Goal: Task Accomplishment & Management: Use online tool/utility

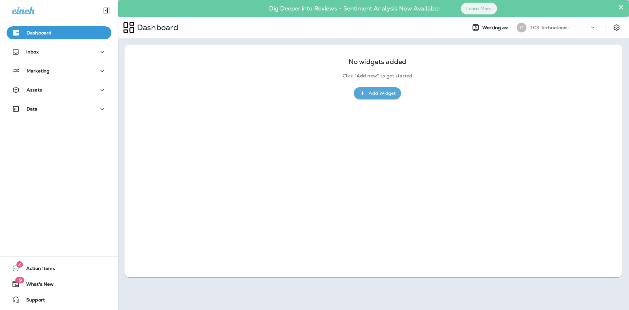
click at [139, 51] on div "No widgets added Click "Add new" to get started Add Widget" at bounding box center [373, 75] width 498 height 61
click at [72, 89] on div "Assets" at bounding box center [59, 90] width 94 height 8
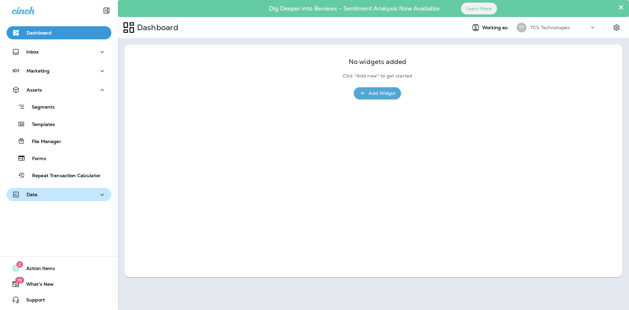
click at [48, 196] on div "Data" at bounding box center [59, 194] width 94 height 8
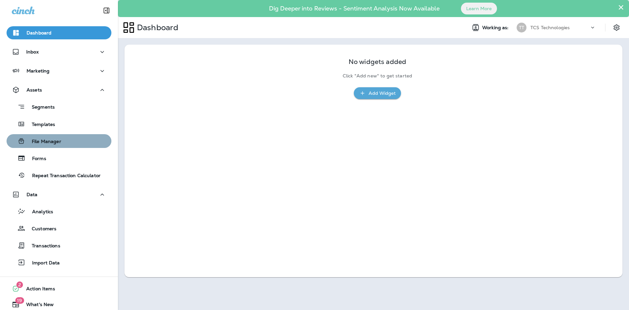
click at [60, 144] on p "File Manager" at bounding box center [43, 142] width 36 height 6
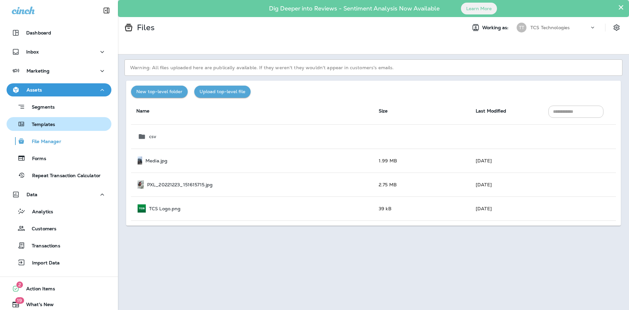
click at [63, 128] on div "Templates" at bounding box center [59, 124] width 100 height 10
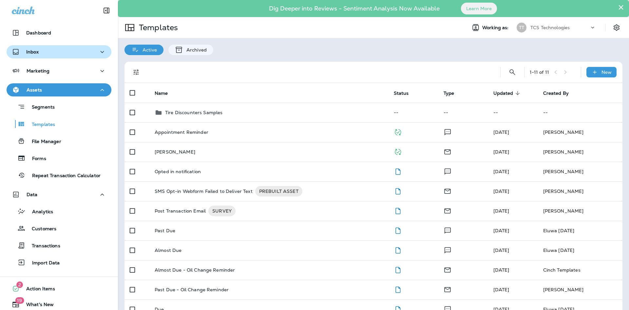
click at [92, 52] on div "Inbox" at bounding box center [59, 52] width 94 height 8
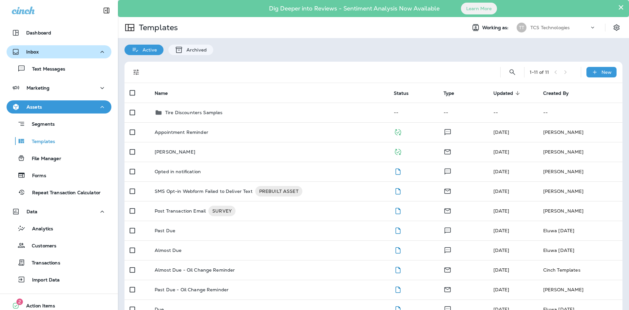
click at [92, 52] on div "Inbox" at bounding box center [59, 52] width 94 height 8
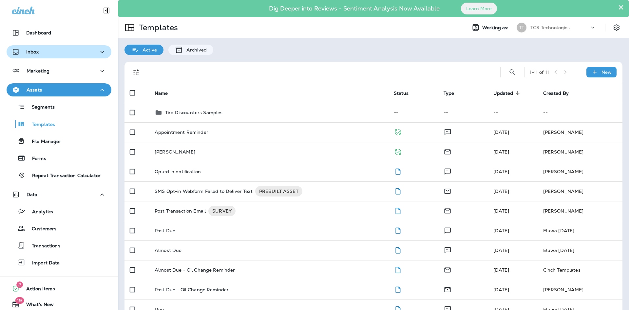
click at [92, 52] on div "Inbox" at bounding box center [59, 52] width 94 height 8
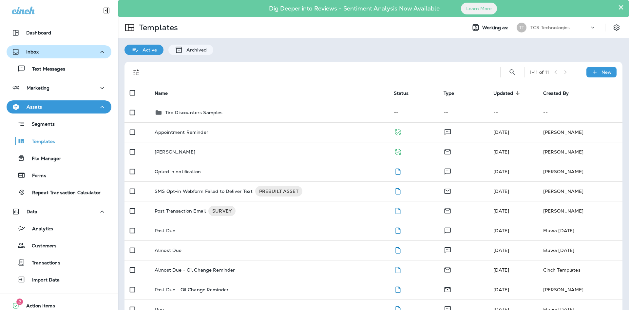
click at [90, 54] on div "Inbox" at bounding box center [59, 52] width 94 height 8
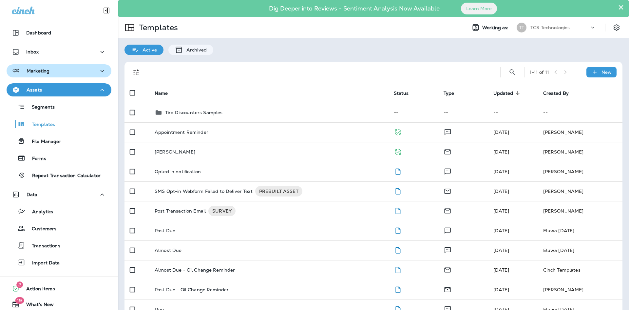
click at [78, 72] on div "Marketing" at bounding box center [59, 71] width 94 height 8
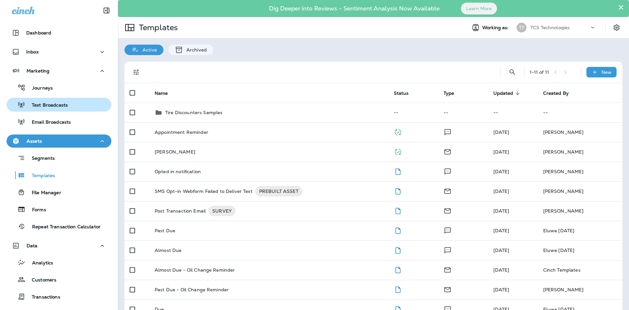
click at [42, 89] on p "Journeys" at bounding box center [39, 88] width 27 height 6
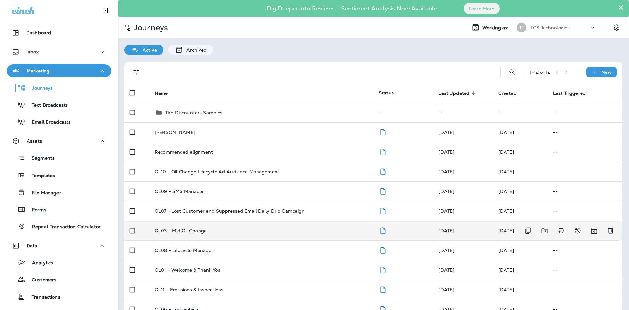
scroll to position [55, 0]
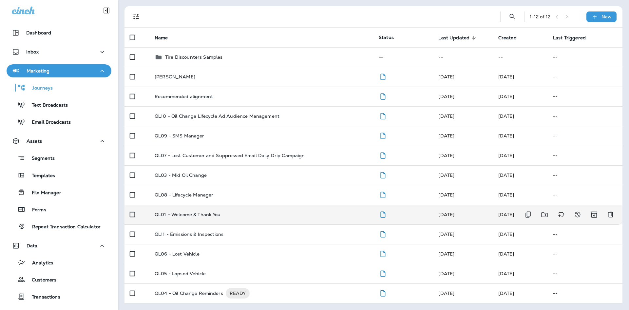
click at [183, 213] on p "QL01 - Welcome & Thank You" at bounding box center [188, 214] width 66 height 5
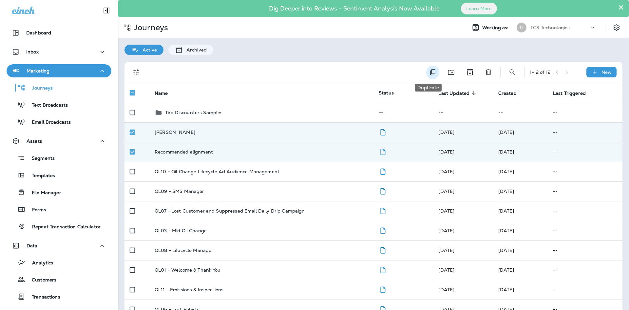
click at [429, 71] on icon "Duplicate" at bounding box center [433, 72] width 8 height 8
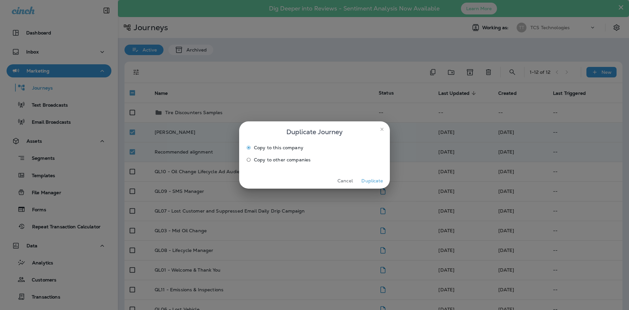
click at [303, 160] on span "Copy to other companies" at bounding box center [282, 159] width 57 height 5
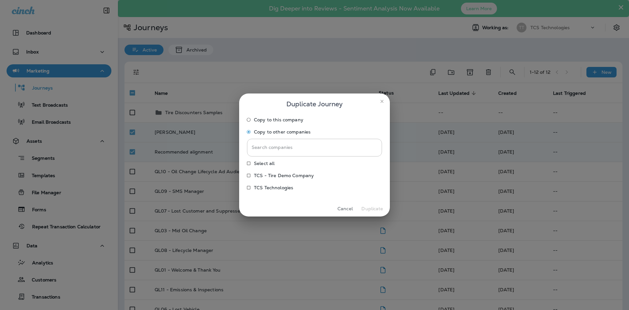
click at [384, 99] on icon "close" at bounding box center [381, 101] width 5 height 5
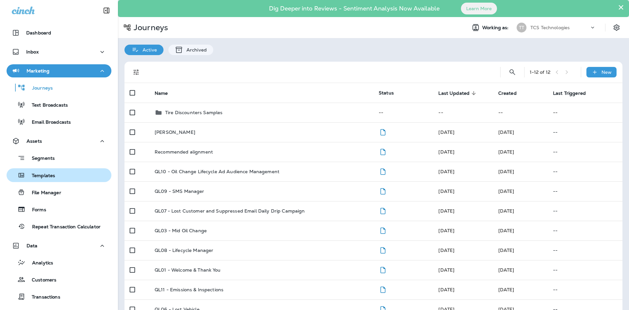
click at [46, 173] on p "Templates" at bounding box center [40, 176] width 30 height 6
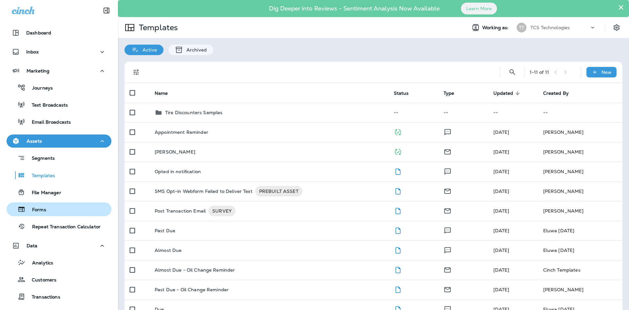
click at [46, 207] on p "Forms" at bounding box center [36, 210] width 21 height 6
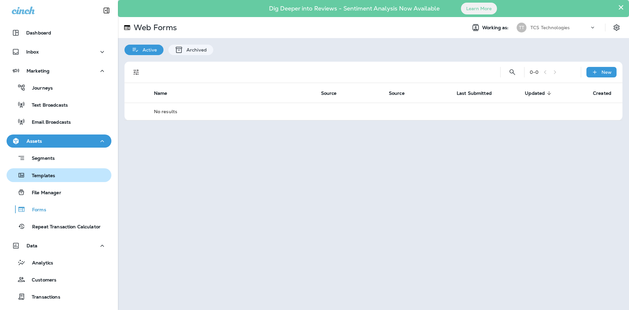
click at [52, 175] on p "Templates" at bounding box center [40, 176] width 30 height 6
